Goal: Task Accomplishment & Management: Use online tool/utility

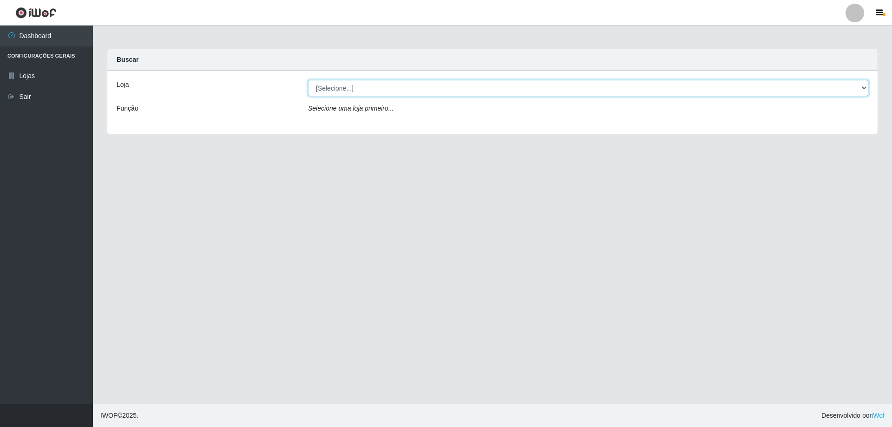
click at [345, 84] on select "[Selecione...] SuperShow Bis - Avenida 6 SuperShow [GEOGRAPHIC_DATA]" at bounding box center [588, 88] width 561 height 16
select select "60"
click at [308, 80] on select "[Selecione...] SuperShow Bis - Avenida 6 SuperShow [GEOGRAPHIC_DATA]" at bounding box center [588, 88] width 561 height 16
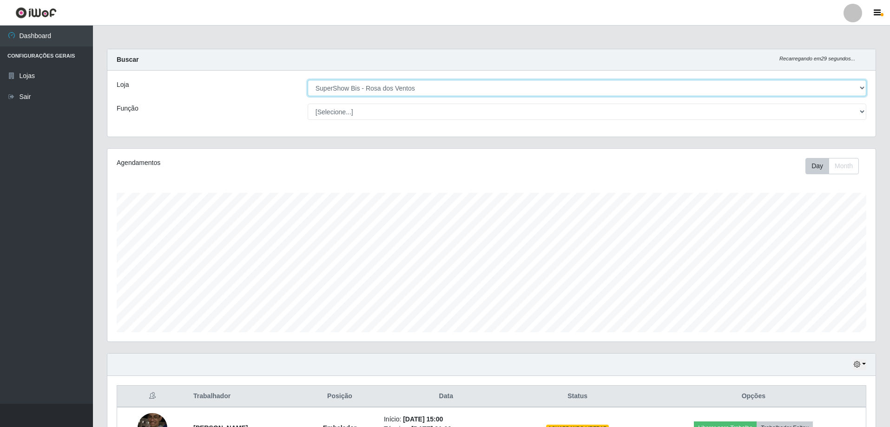
scroll to position [193, 768]
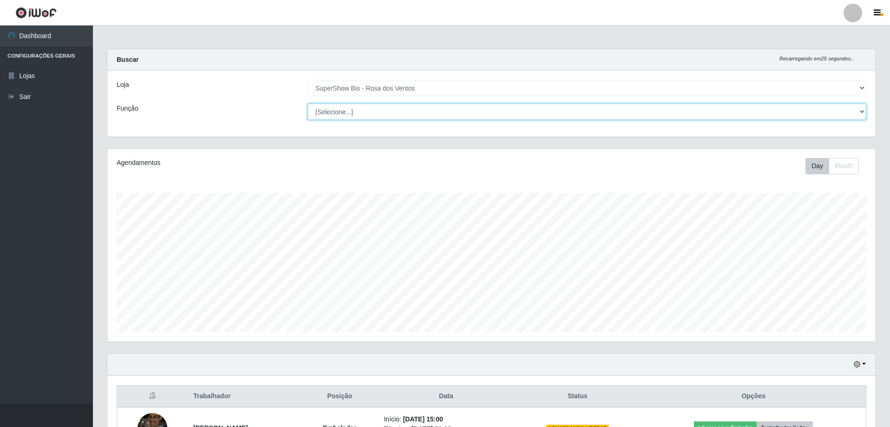
click at [348, 113] on select "[Selecione...] ASG ASG + ASG ++ Auxiliar de Cozinha Balconista de Açougue Balco…" at bounding box center [587, 112] width 559 height 16
select select "1"
click at [308, 104] on select "[Selecione...] ASG ASG + ASG ++ Auxiliar de Cozinha Balconista de Açougue Balco…" at bounding box center [587, 112] width 559 height 16
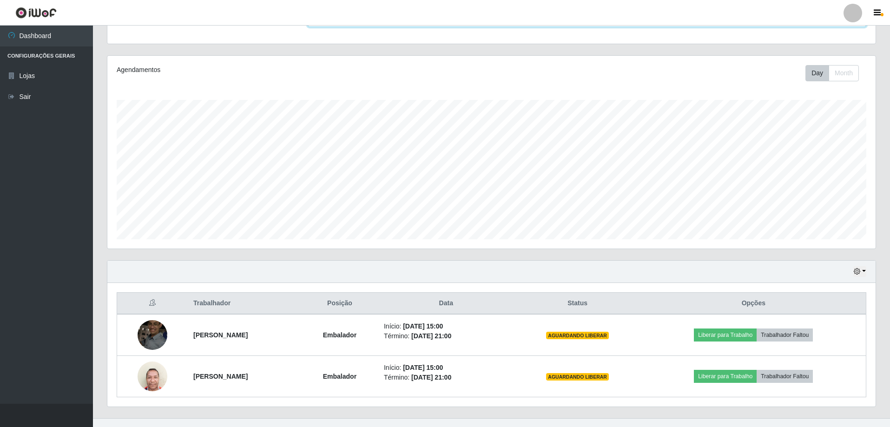
scroll to position [107, 0]
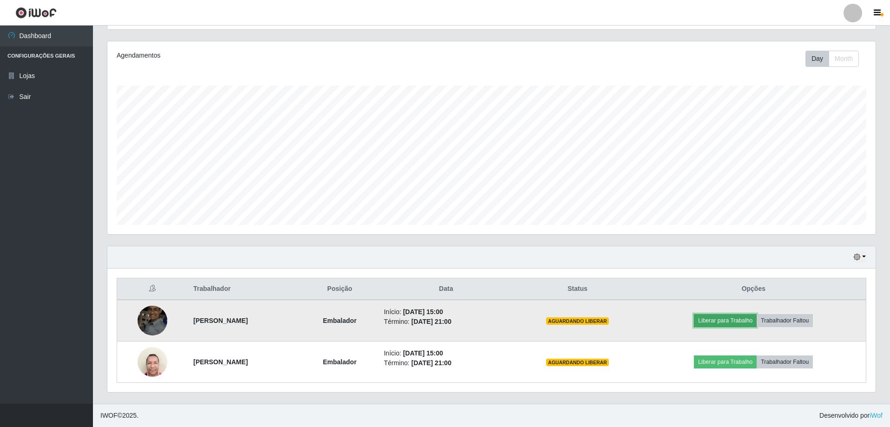
click at [733, 320] on button "Liberar para Trabalho" at bounding box center [725, 320] width 63 height 13
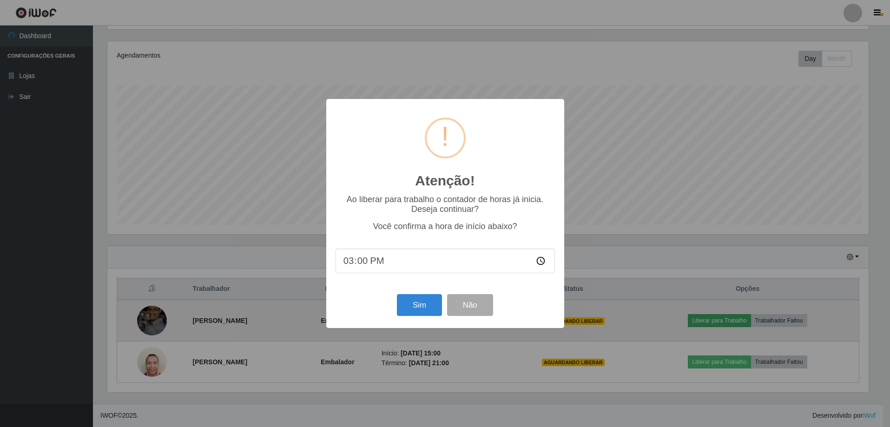
scroll to position [193, 764]
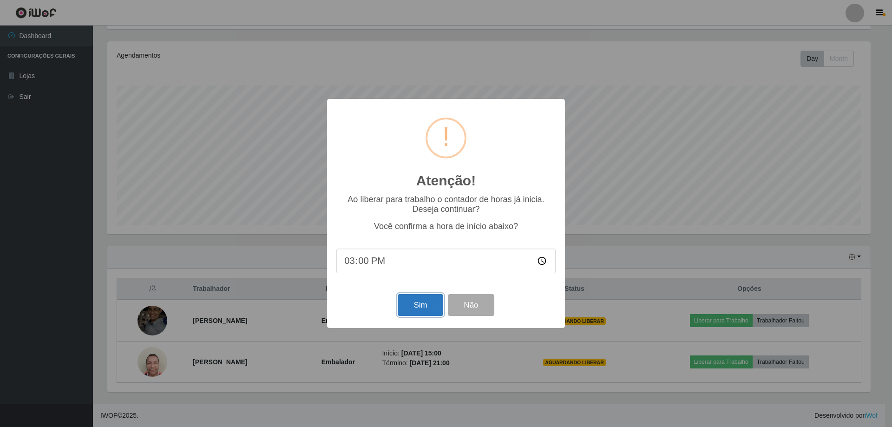
click at [430, 313] on button "Sim" at bounding box center [420, 305] width 45 height 22
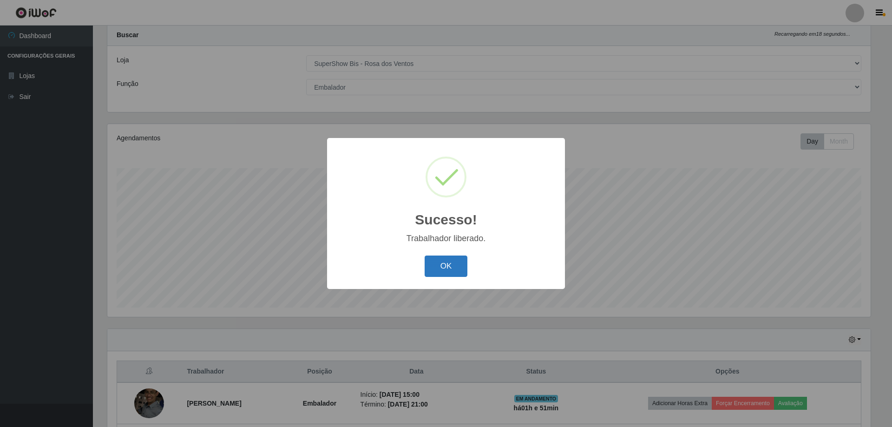
click at [462, 272] on button "OK" at bounding box center [446, 267] width 43 height 22
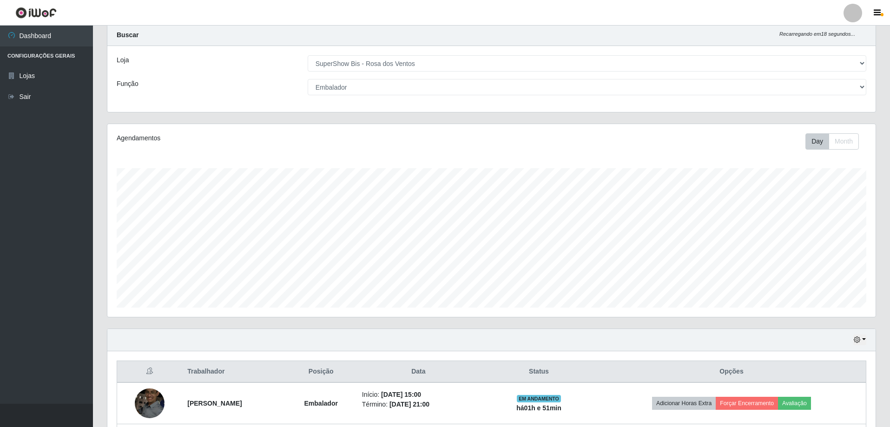
scroll to position [107, 0]
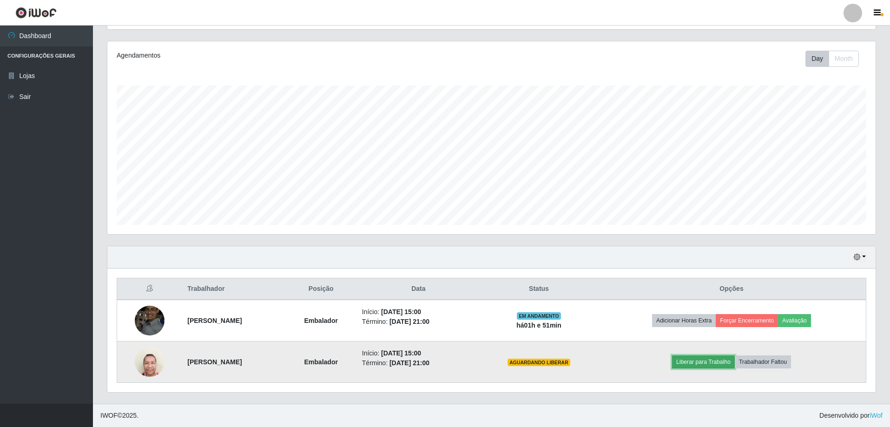
click at [721, 362] on button "Liberar para Trabalho" at bounding box center [703, 362] width 63 height 13
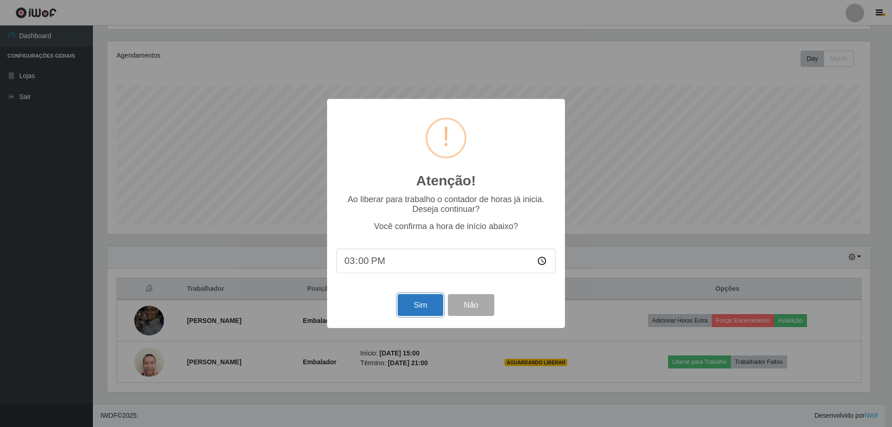
click at [406, 304] on button "Sim" at bounding box center [420, 305] width 45 height 22
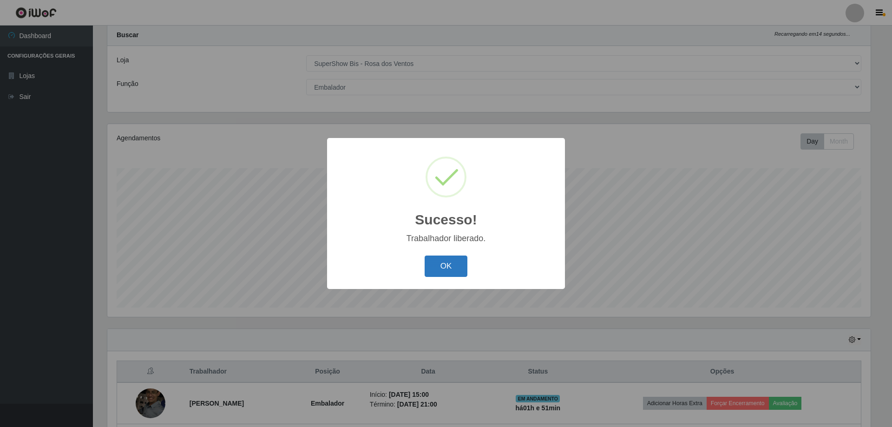
click at [431, 275] on button "OK" at bounding box center [446, 267] width 43 height 22
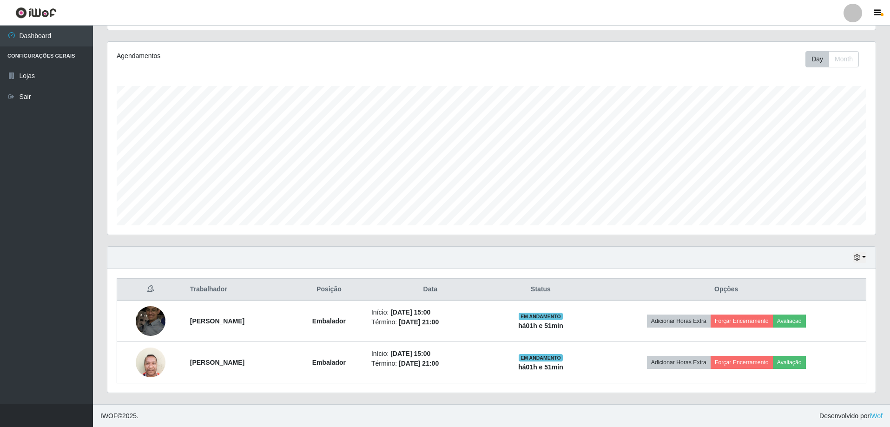
scroll to position [107, 0]
